Goal: Task Accomplishment & Management: Complete application form

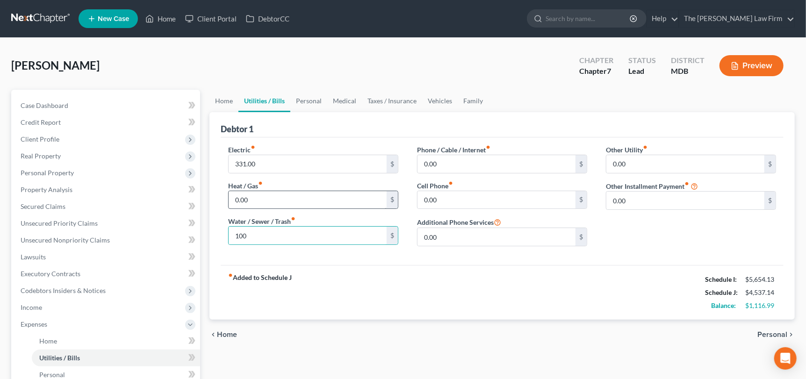
type input "100"
click at [272, 232] on input "100" at bounding box center [308, 236] width 158 height 18
click at [447, 164] on input "0.00" at bounding box center [497, 164] width 158 height 18
type input "230"
click at [454, 200] on input "0.00" at bounding box center [497, 200] width 158 height 18
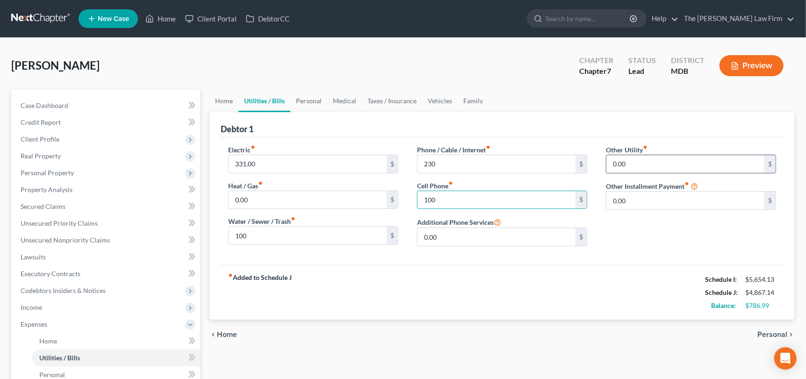
type input "100"
click at [614, 164] on input "0.00" at bounding box center [686, 164] width 158 height 18
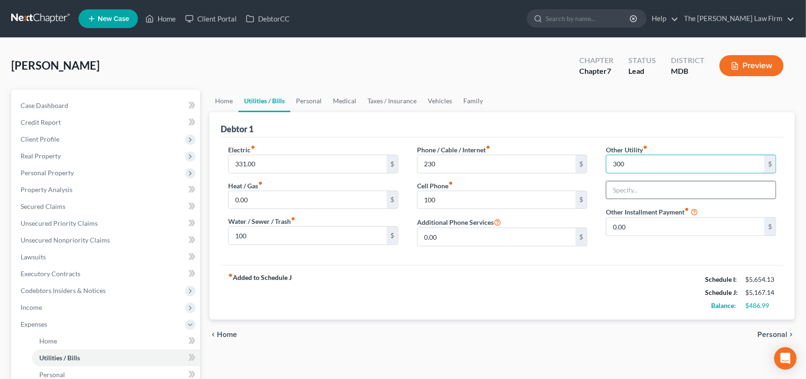
type input "300"
click at [619, 191] on input "text" at bounding box center [691, 191] width 169 height 18
type input "Home Maimtenance"
click at [467, 102] on link "Family" at bounding box center [473, 101] width 31 height 22
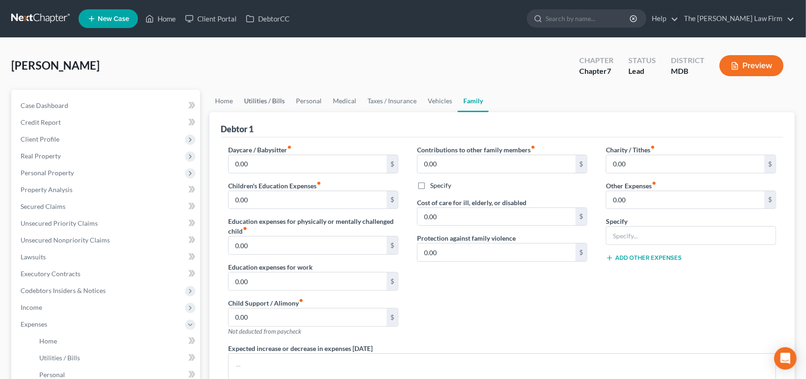
click at [265, 102] on link "Utilities / Bills" at bounding box center [265, 101] width 52 height 22
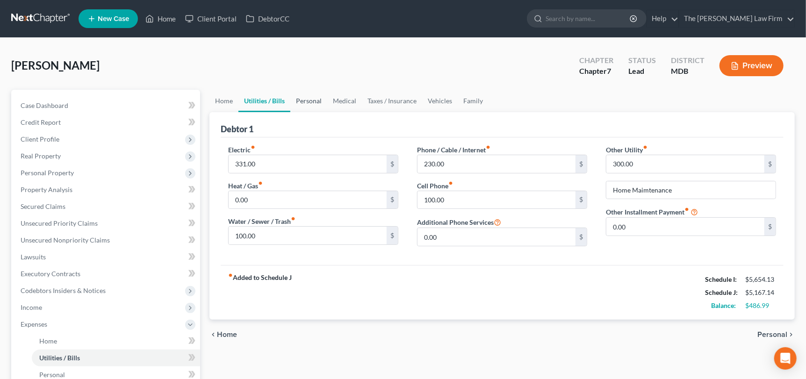
click at [306, 100] on link "Personal" at bounding box center [309, 101] width 37 height 22
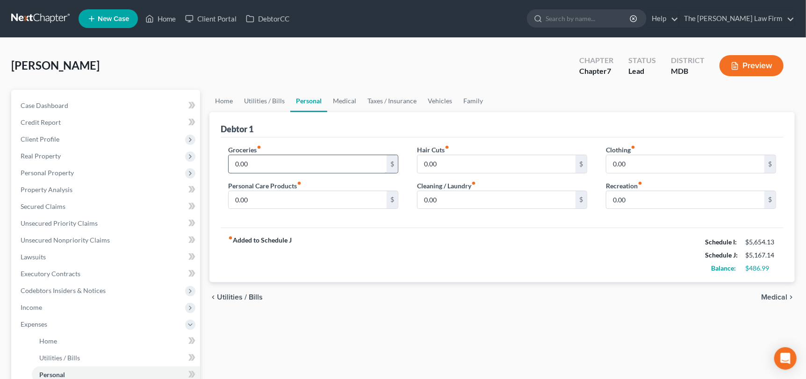
click at [255, 167] on input "0.00" at bounding box center [308, 164] width 158 height 18
type input "2,000"
click at [650, 168] on input "0.00" at bounding box center [686, 164] width 158 height 18
type input "200"
click at [451, 202] on input "0.00" at bounding box center [497, 200] width 158 height 18
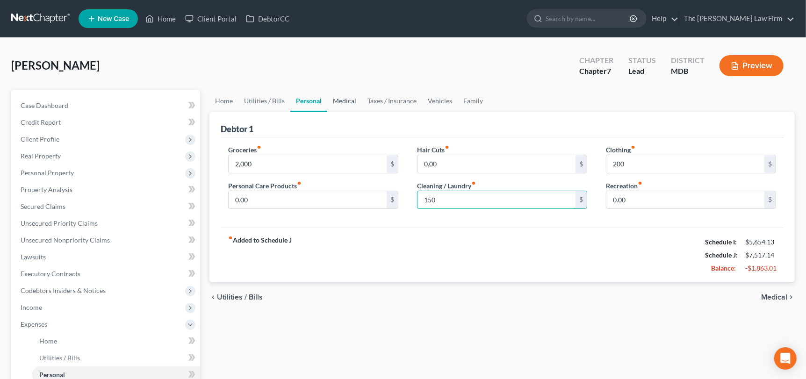
type input "150"
click at [332, 98] on link "Medical" at bounding box center [344, 101] width 35 height 22
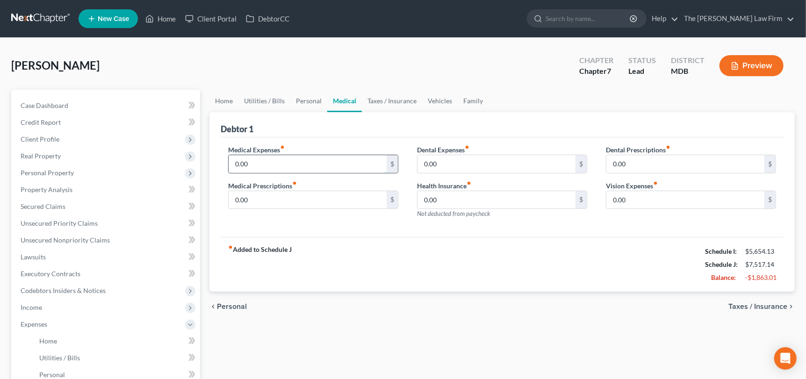
click at [271, 160] on input "0.00" at bounding box center [308, 164] width 158 height 18
type input "500"
click at [440, 101] on link "Vehicles" at bounding box center [440, 101] width 36 height 22
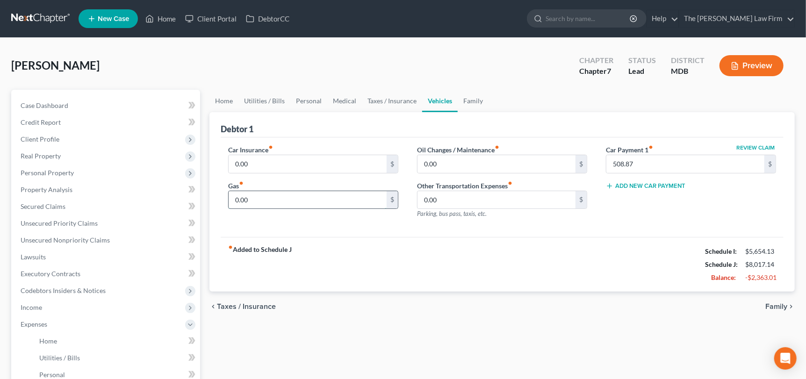
click at [260, 199] on input "0.00" at bounding box center [308, 200] width 158 height 18
type input "1,300"
click at [308, 102] on link "Personal" at bounding box center [309, 101] width 37 height 22
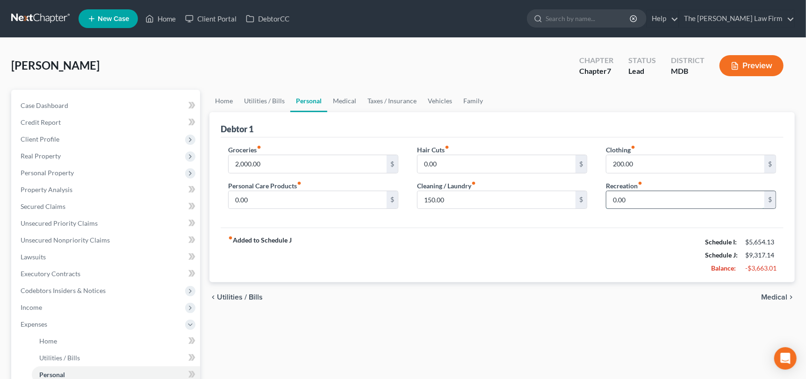
click at [642, 196] on input "0.00" at bounding box center [686, 200] width 158 height 18
type input "250"
click at [399, 104] on link "Taxes / Insurance" at bounding box center [392, 101] width 60 height 22
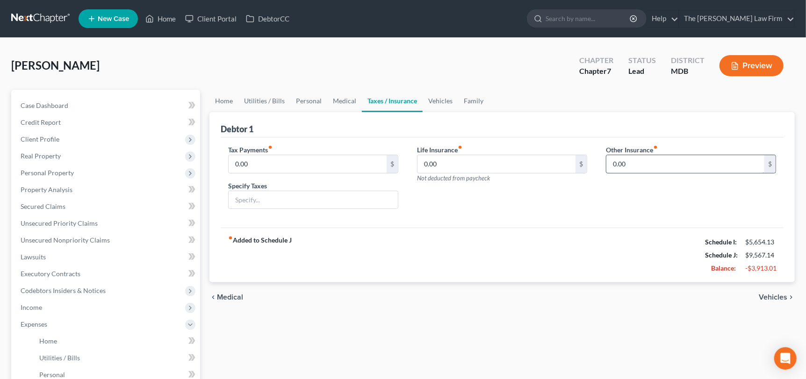
click at [639, 163] on input "0.00" at bounding box center [686, 164] width 158 height 18
type input "480"
drag, startPoint x: 638, startPoint y: 163, endPoint x: 592, endPoint y: 167, distance: 46.0
click at [592, 167] on div "Tax Payments fiber_manual_record 0.00 $ Specify Taxes Life Insurance fiber_manu…" at bounding box center [502, 181] width 567 height 72
click at [335, 101] on link "Medical" at bounding box center [344, 101] width 35 height 22
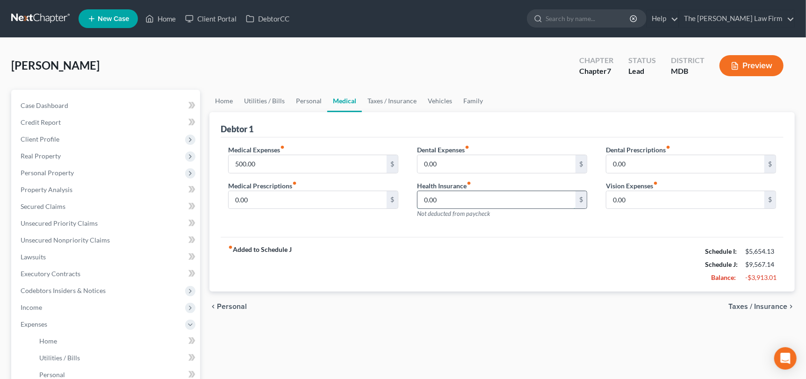
click at [447, 203] on input "0.00" at bounding box center [497, 200] width 158 height 18
type input "480"
click at [393, 101] on link "Taxes / Insurance" at bounding box center [392, 101] width 60 height 22
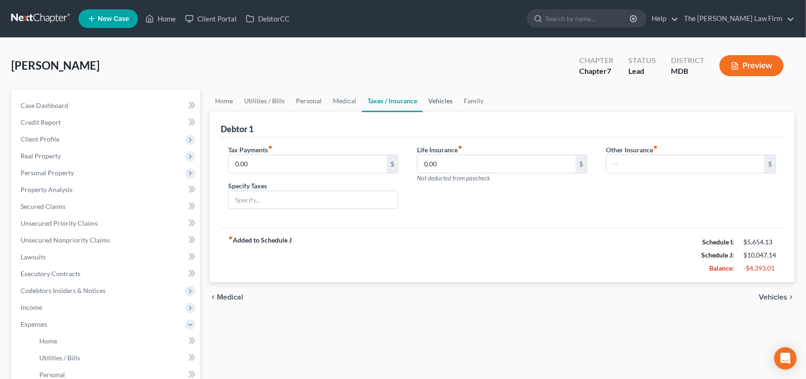
click at [436, 96] on link "Vehicles" at bounding box center [441, 101] width 36 height 22
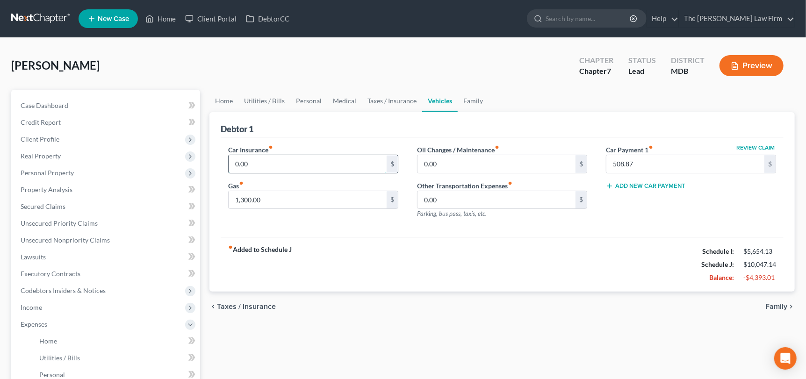
click at [256, 168] on input "0.00" at bounding box center [308, 164] width 158 height 18
type input "217.52"
click at [233, 100] on link "Home" at bounding box center [224, 101] width 29 height 22
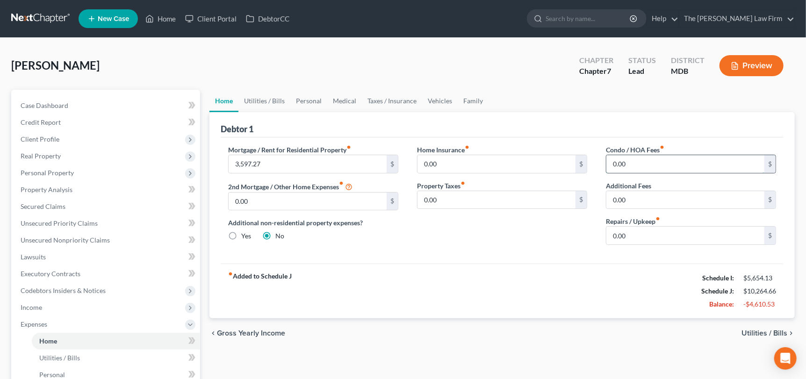
click at [648, 165] on input "0.00" at bounding box center [686, 164] width 158 height 18
